Goal: Transaction & Acquisition: Purchase product/service

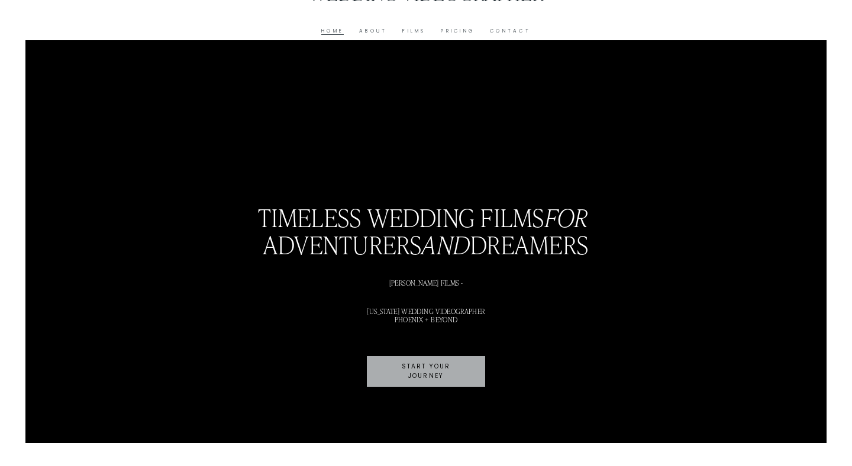
scroll to position [43, 0]
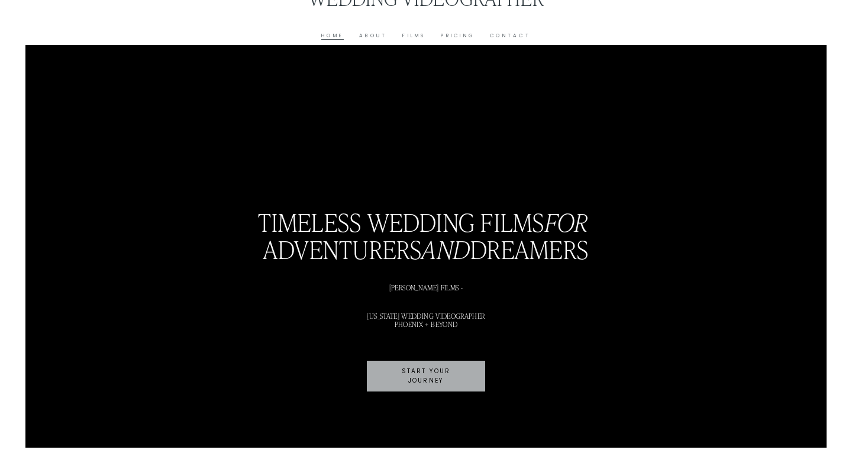
click at [463, 36] on link "Pricing" at bounding box center [458, 35] width 34 height 9
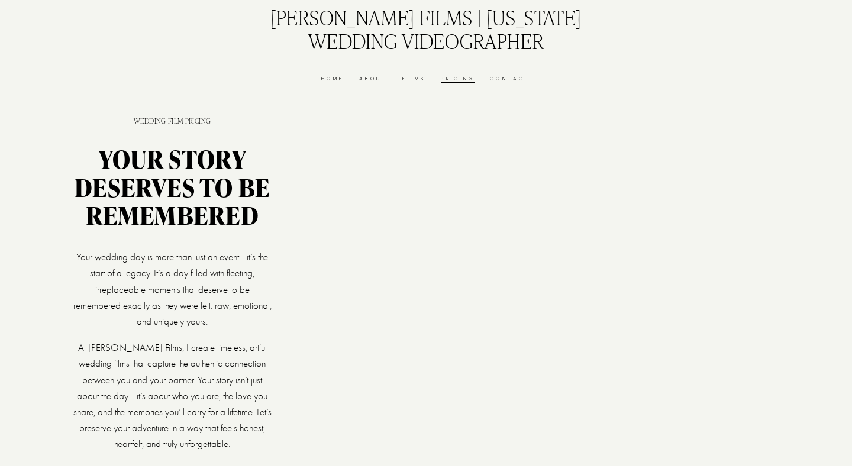
click at [411, 81] on link "Films" at bounding box center [413, 79] width 23 height 9
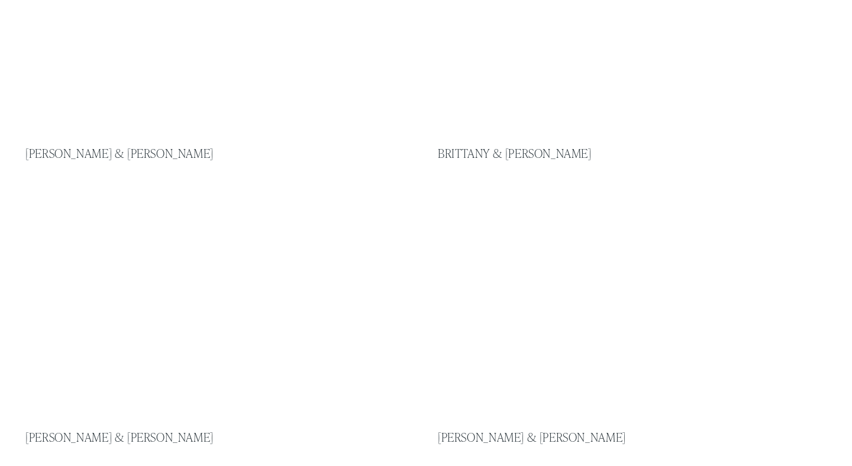
scroll to position [697, 0]
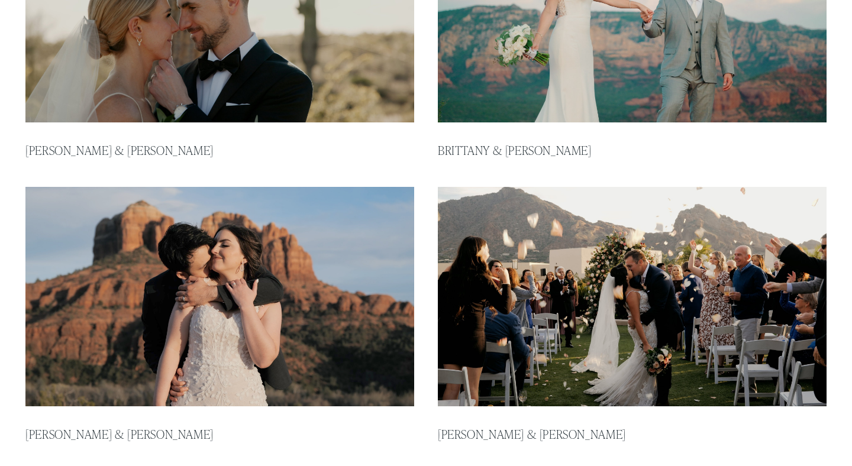
click at [364, 320] on img at bounding box center [220, 296] width 392 height 221
type input "*****"
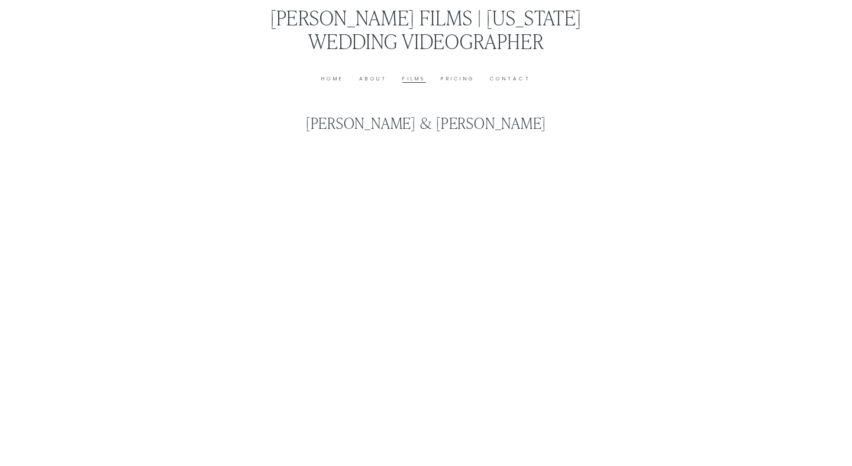
click at [465, 80] on link "Pricing" at bounding box center [458, 79] width 34 height 9
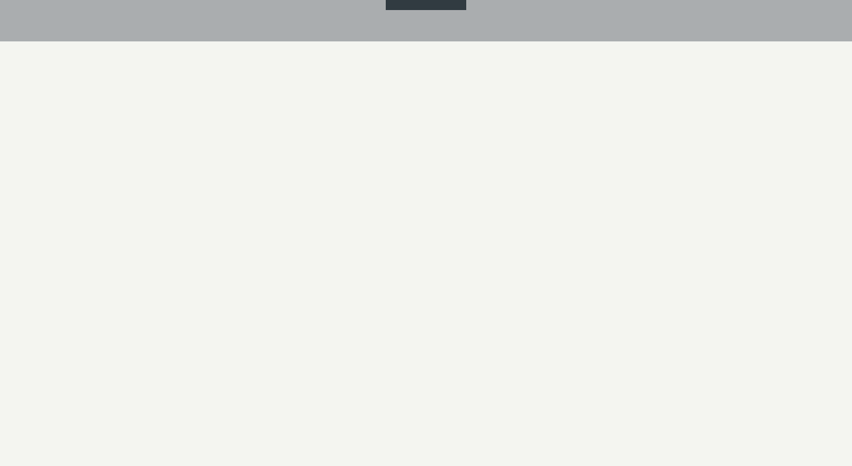
scroll to position [2358, 0]
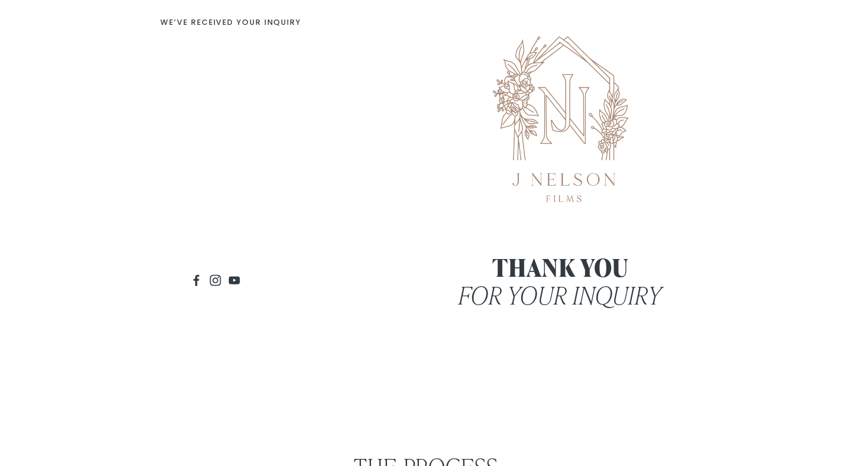
scroll to position [199, 0]
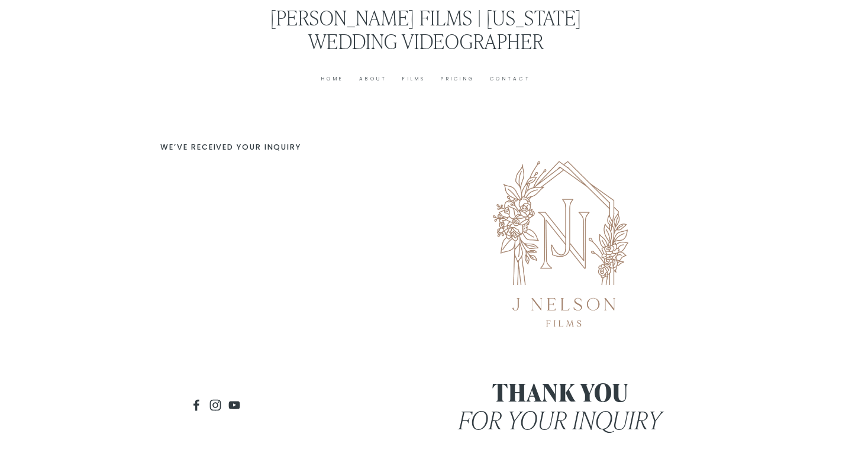
click at [370, 77] on link "About" at bounding box center [373, 79] width 28 height 9
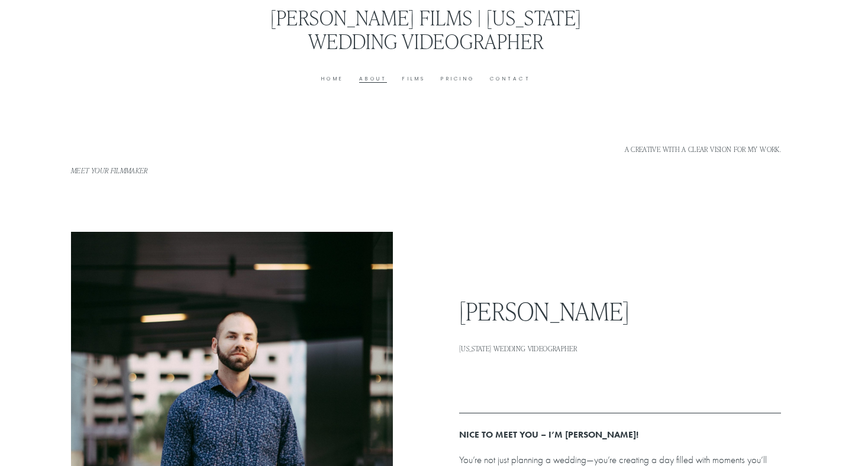
click at [449, 81] on link "Pricing" at bounding box center [458, 79] width 34 height 9
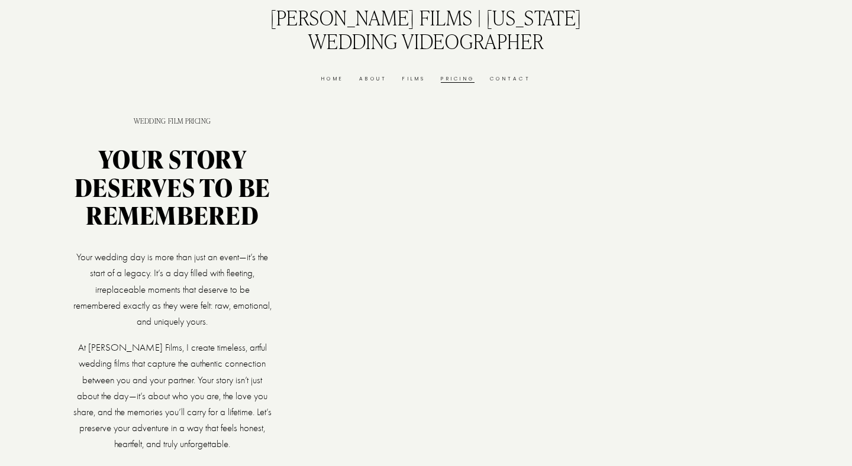
click at [507, 75] on link "Contact" at bounding box center [510, 79] width 41 height 9
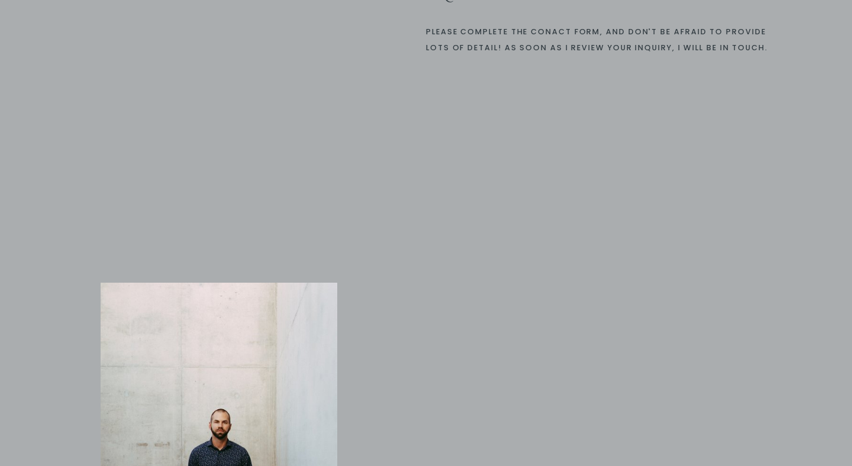
scroll to position [450, 0]
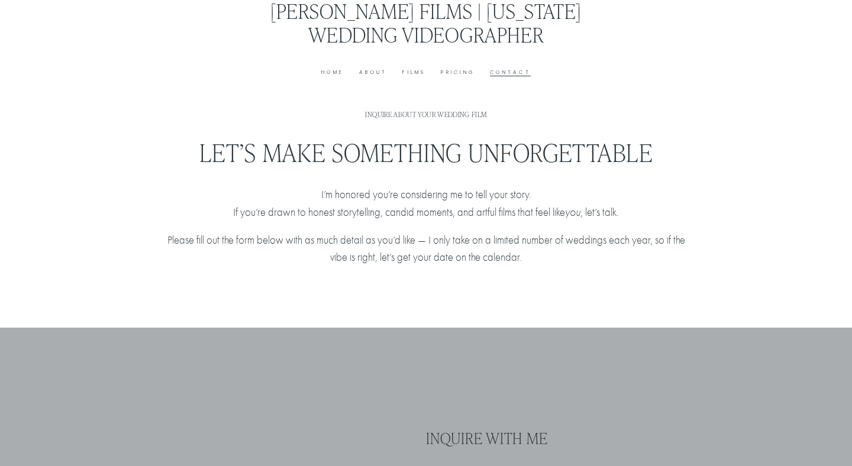
scroll to position [0, 0]
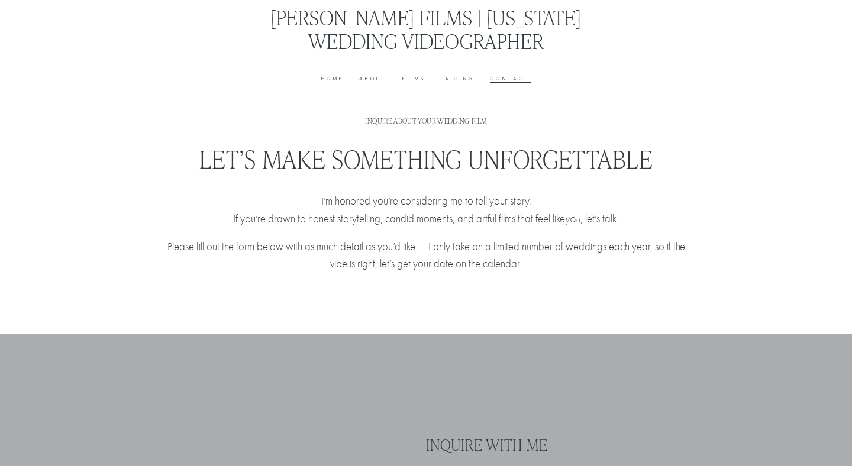
click at [413, 79] on link "Films" at bounding box center [413, 79] width 23 height 9
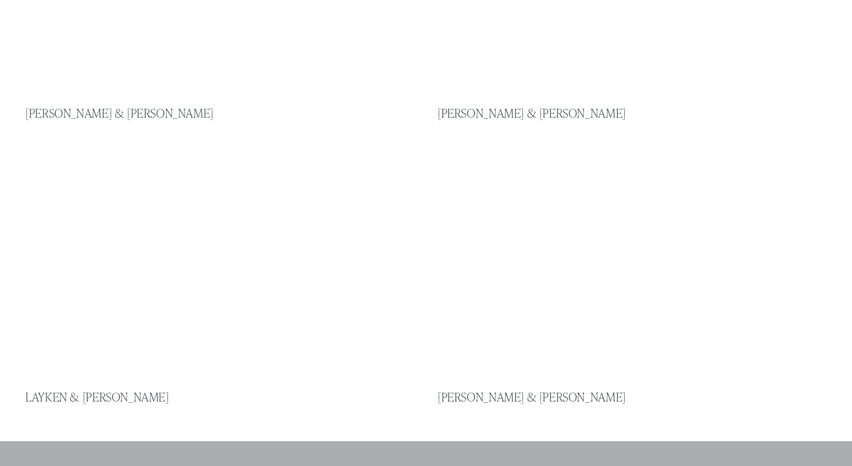
scroll to position [1039, 0]
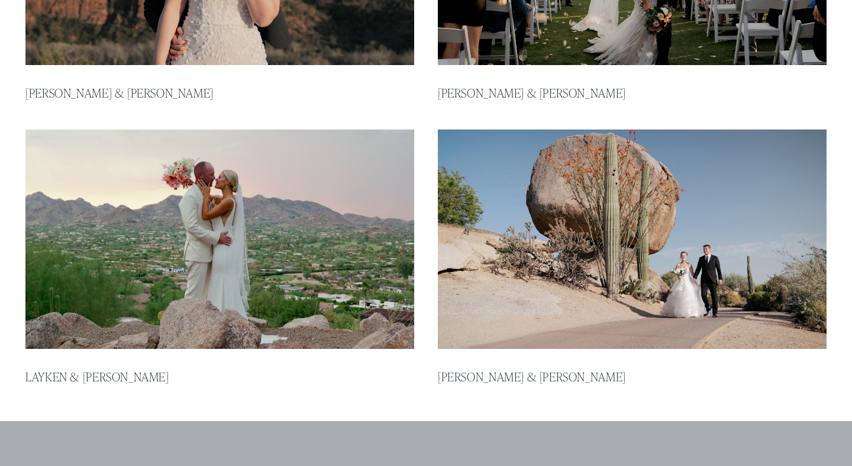
click at [497, 297] on img at bounding box center [632, 238] width 392 height 221
type input "*****"
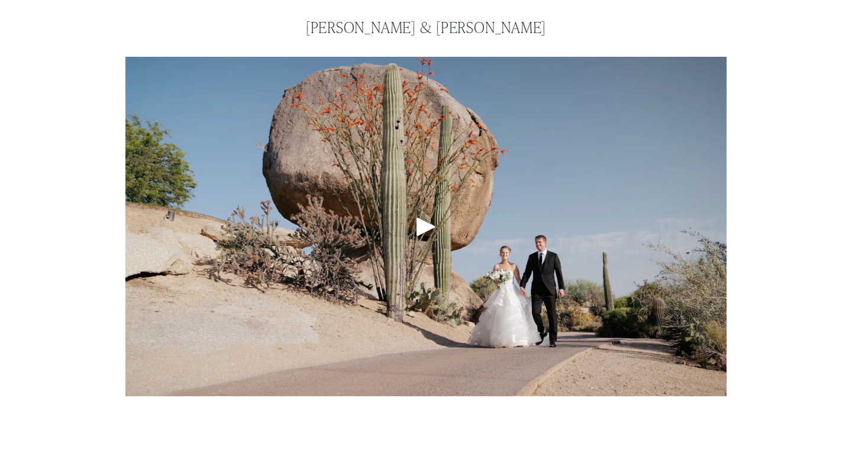
scroll to position [124, 0]
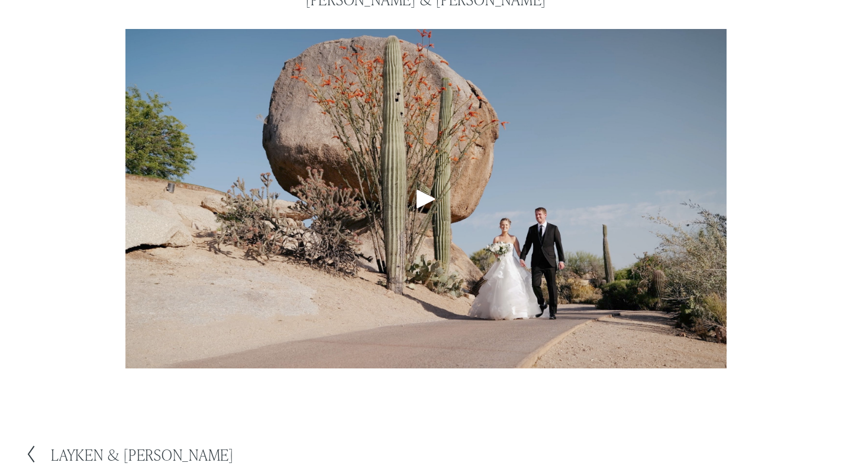
click at [429, 205] on div "Play" at bounding box center [426, 199] width 28 height 28
